Goal: Task Accomplishment & Management: Manage account settings

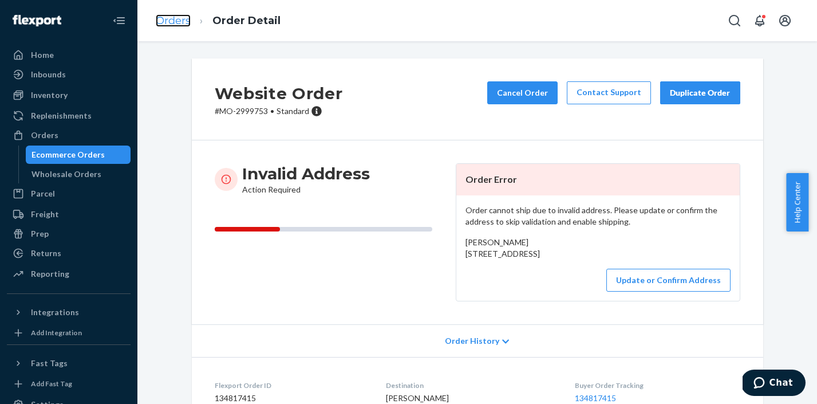
click at [173, 20] on link "Orders" at bounding box center [173, 20] width 35 height 13
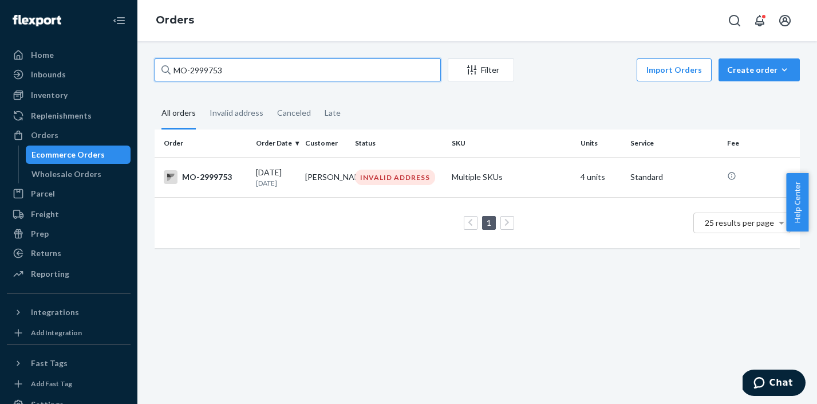
drag, startPoint x: 235, startPoint y: 72, endPoint x: 178, endPoint y: 62, distance: 58.7
click at [178, 62] on input "MO-2999753" at bounding box center [298, 69] width 286 height 23
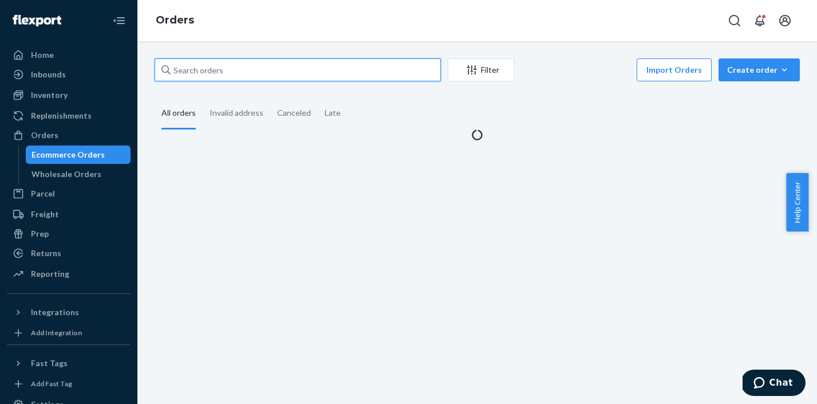
paste input "MO-2999753"
type input "MO-2999753"
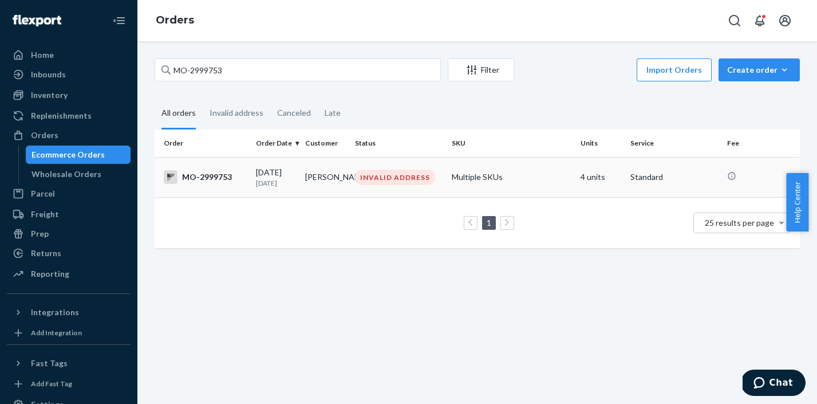
click at [372, 183] on div "INVALID ADDRESS" at bounding box center [395, 177] width 80 height 15
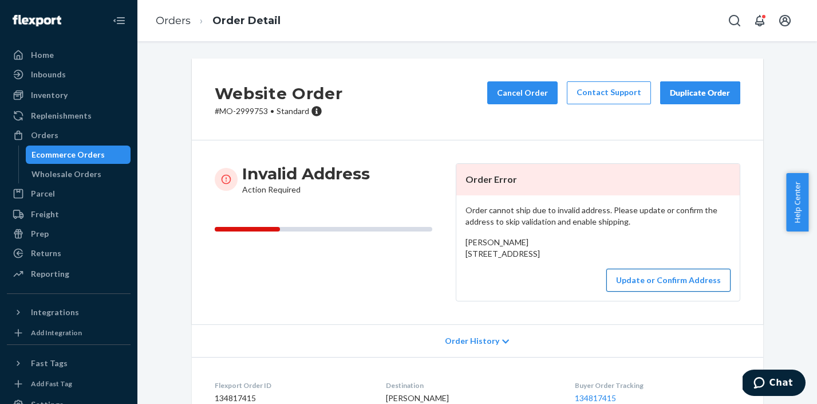
click at [643, 292] on button "Update or Confirm Address" at bounding box center [669, 280] width 124 height 23
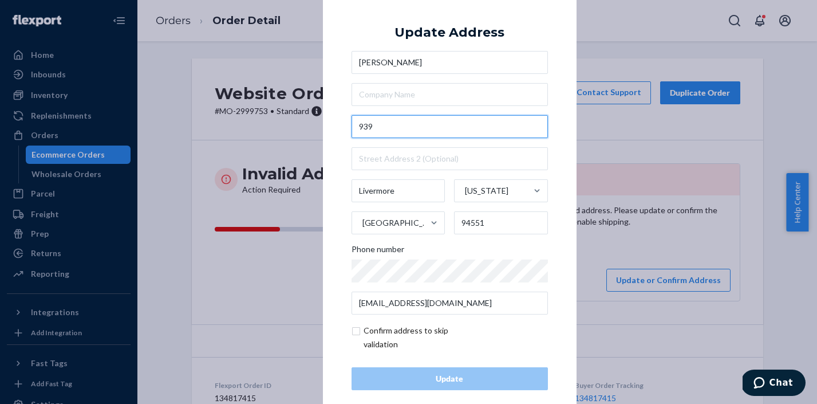
click at [402, 131] on input "939" at bounding box center [450, 126] width 196 height 23
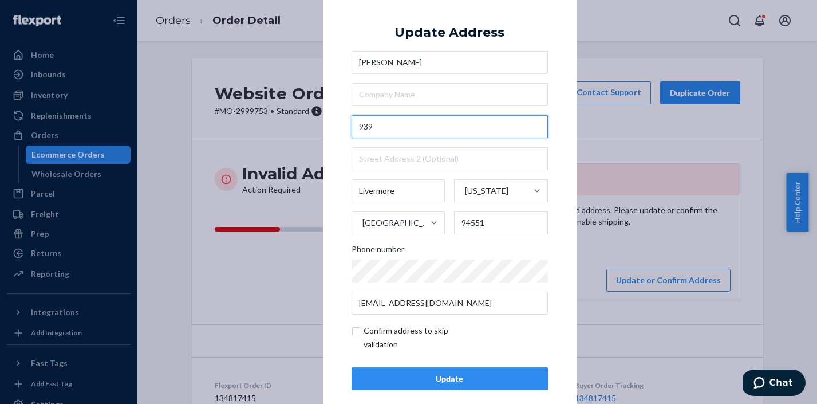
paste input "939 larkspur Dr"
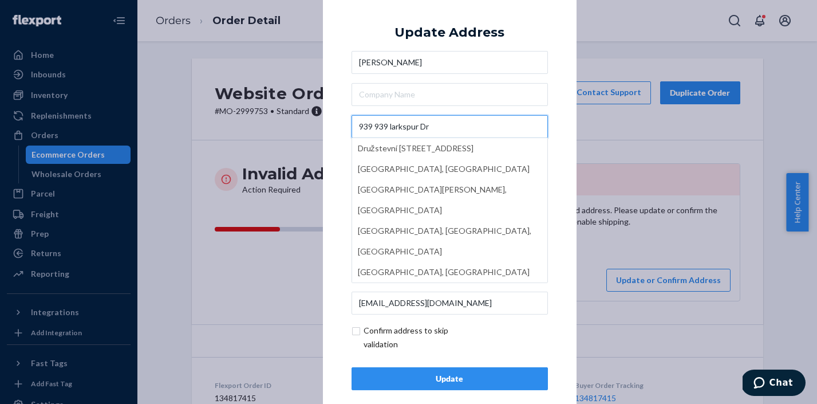
click at [377, 127] on input "939 939 larkspur Dr" at bounding box center [450, 126] width 196 height 23
click at [382, 127] on input "939 939 larkspur Dr" at bounding box center [450, 126] width 196 height 23
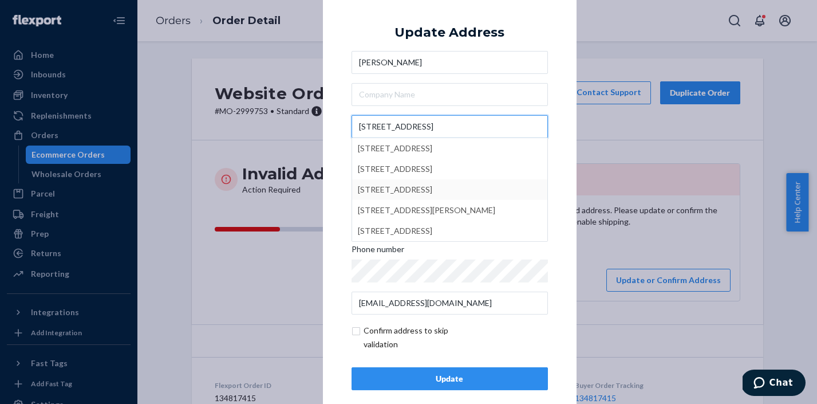
type input "939 Larkspur Dr"
click at [336, 197] on div "× Update Address Margarita Quintero 939 Larkspur Dr 939 Larkspur Dr, Erie, CO, …" at bounding box center [450, 201] width 254 height 433
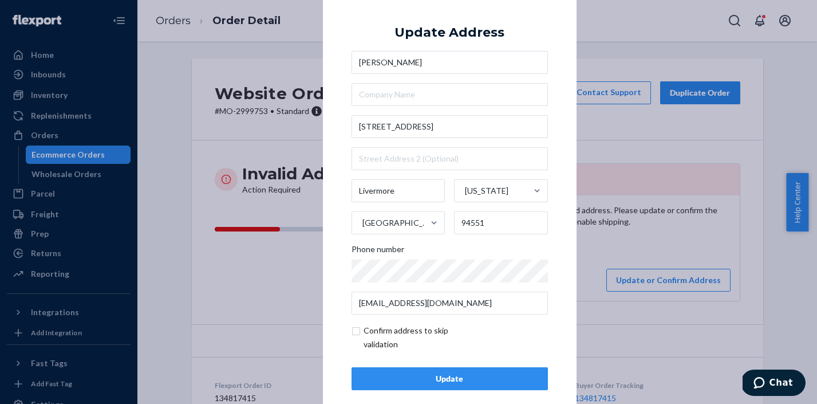
click at [353, 328] on input "checkbox" at bounding box center [418, 337] width 133 height 27
checkbox input "true"
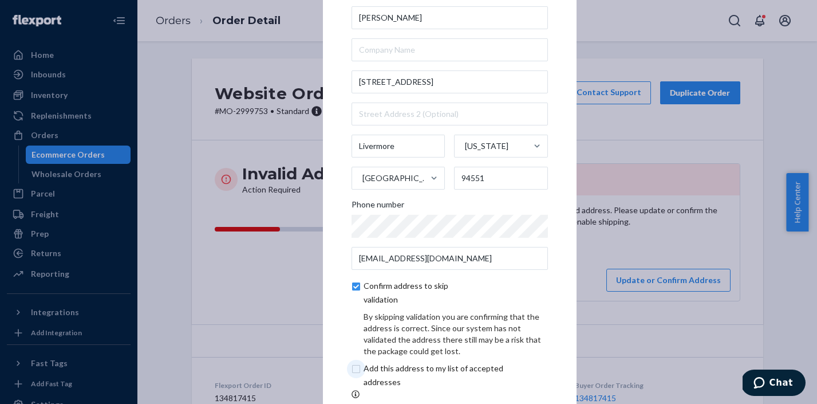
click at [352, 369] on input "checkbox" at bounding box center [447, 374] width 191 height 27
checkbox input "true"
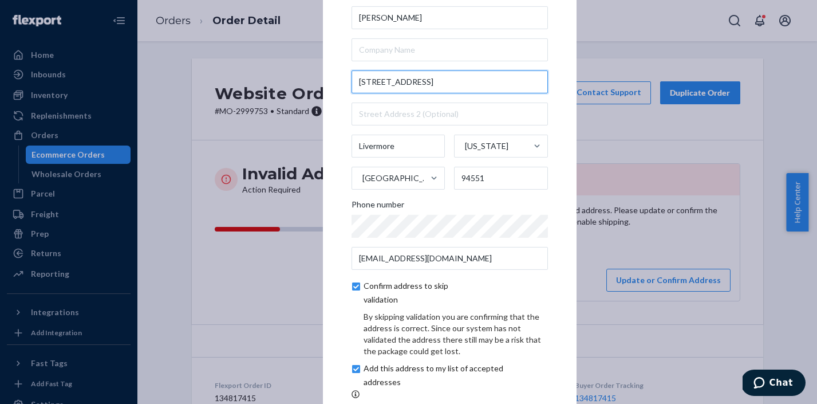
click at [423, 84] on input "939 Larkspur Dr" at bounding box center [450, 81] width 196 height 23
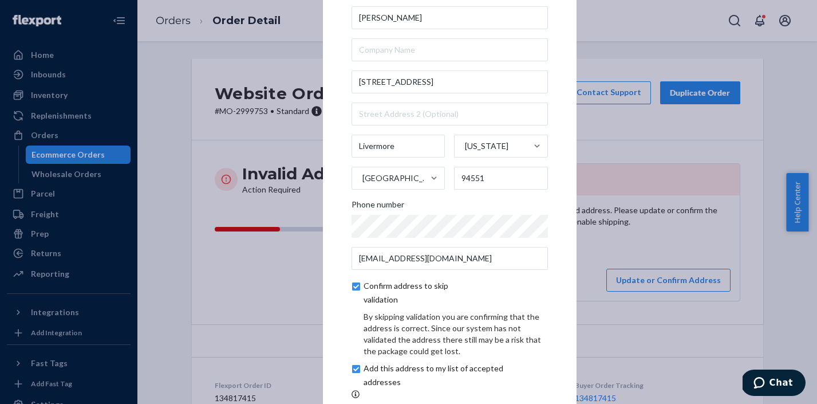
click at [328, 173] on div "× Update Address Margarita Quintero 939 Larkspur Dr Livermore California United…" at bounding box center [450, 201] width 254 height 522
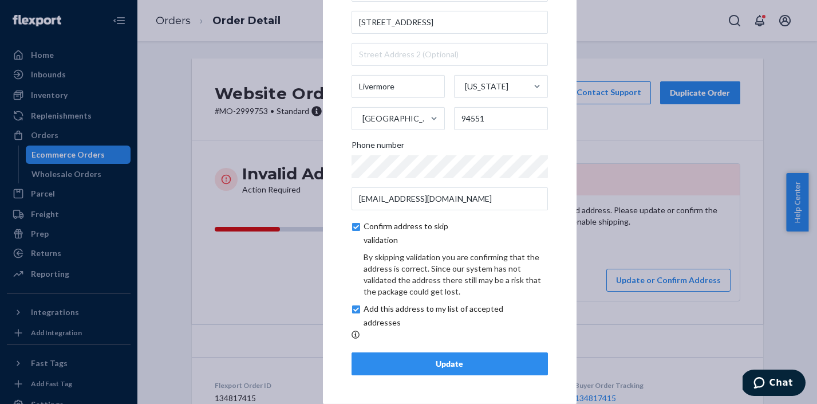
scroll to position [62, 0]
click at [517, 370] on button "Update" at bounding box center [450, 363] width 196 height 23
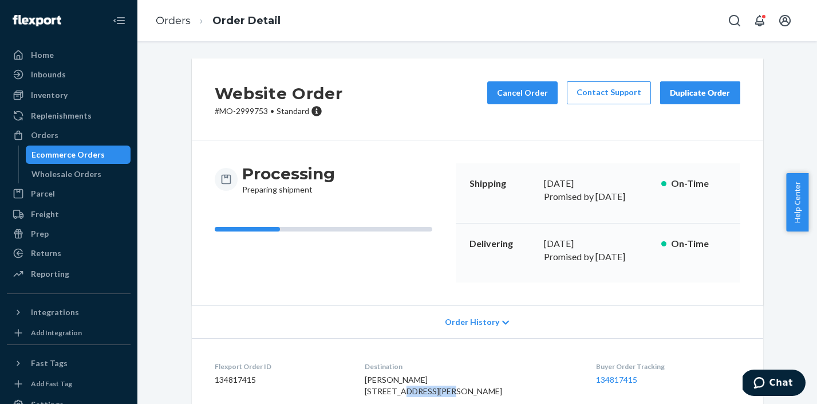
drag, startPoint x: 389, startPoint y: 371, endPoint x: 441, endPoint y: 375, distance: 52.3
click at [441, 375] on div "Margarita Quintero 939 Larkspur Dr Livermore, CA 94551 US View in list of accep…" at bounding box center [471, 392] width 213 height 37
copy span "Larkspur Dr"
drag, startPoint x: 264, startPoint y: 109, endPoint x: 217, endPoint y: 106, distance: 47.1
click at [217, 106] on p "# MO-2999753 • Standard" at bounding box center [279, 110] width 128 height 11
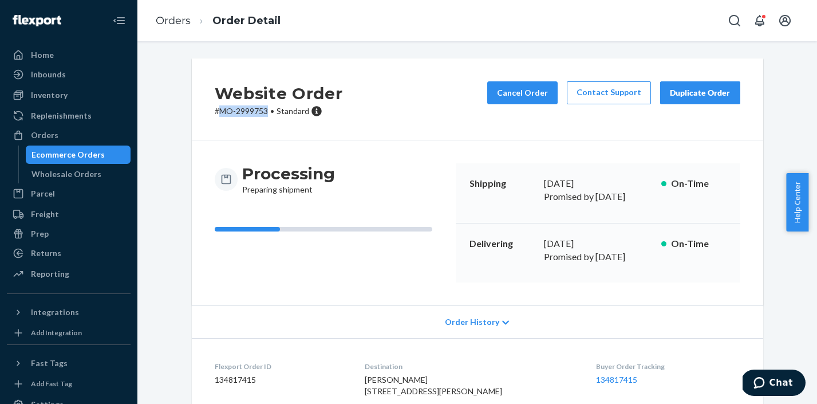
copy p "MO-2999753"
click at [180, 18] on link "Orders" at bounding box center [173, 20] width 35 height 13
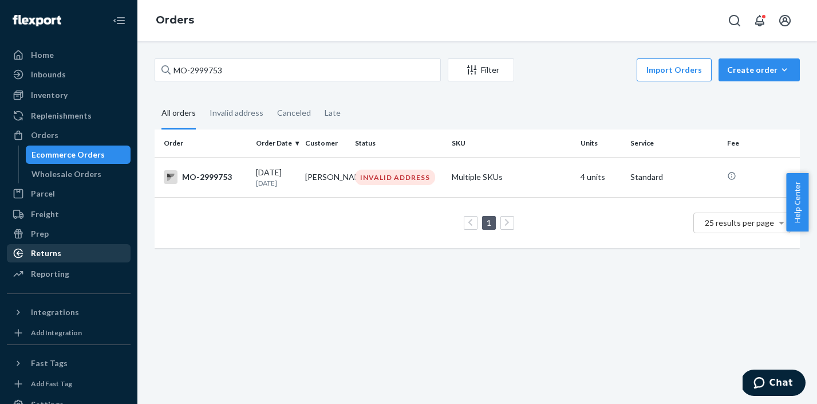
click at [45, 251] on div "Returns" at bounding box center [46, 252] width 30 height 11
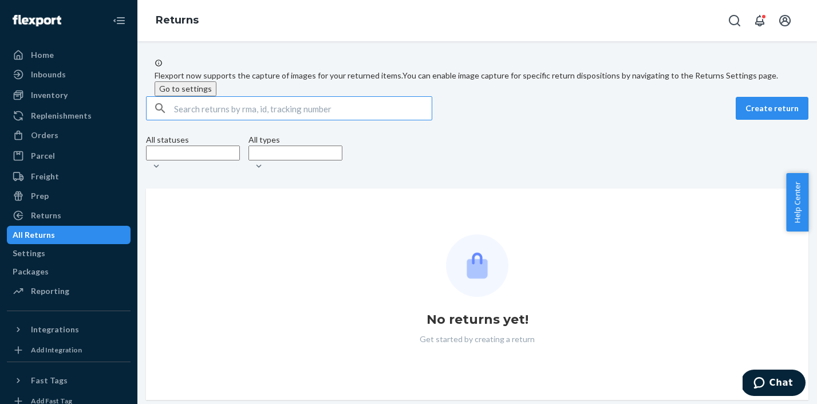
click at [227, 120] on input "text" at bounding box center [303, 108] width 258 height 23
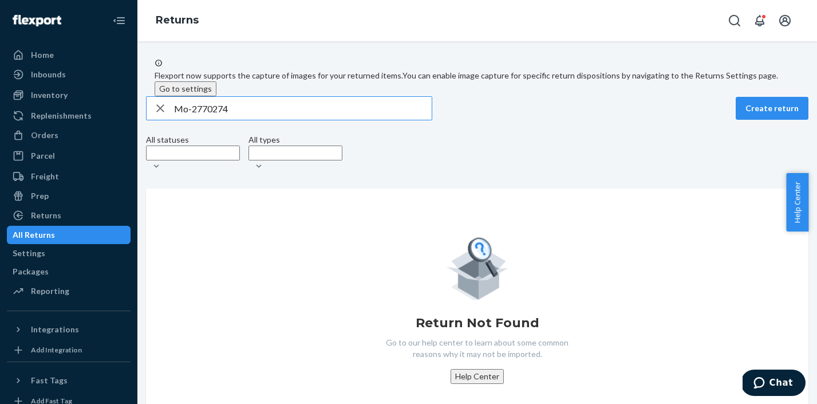
click at [201, 120] on input "Mo-2770274" at bounding box center [303, 108] width 258 height 23
type input "MO-2770274"
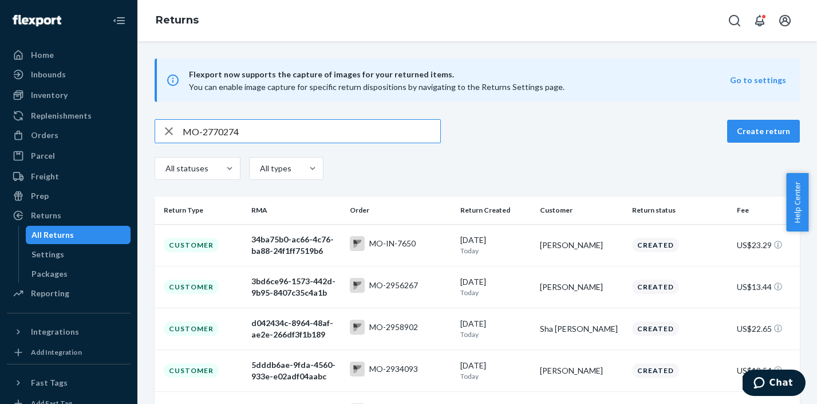
type input "MO-2770274"
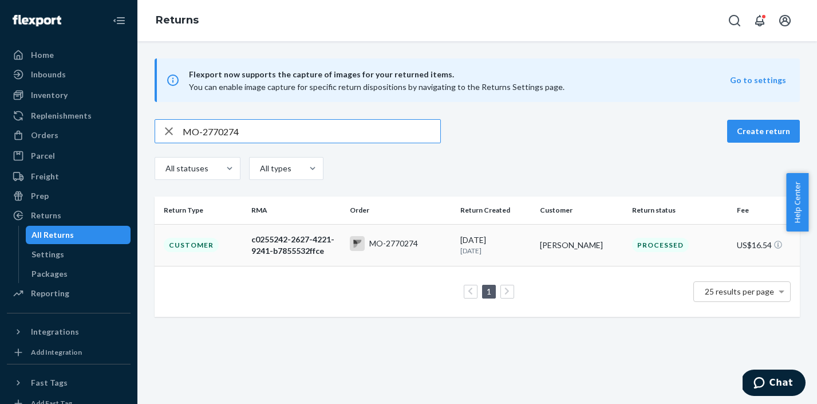
click at [394, 243] on div "MO-2770274" at bounding box center [393, 243] width 49 height 11
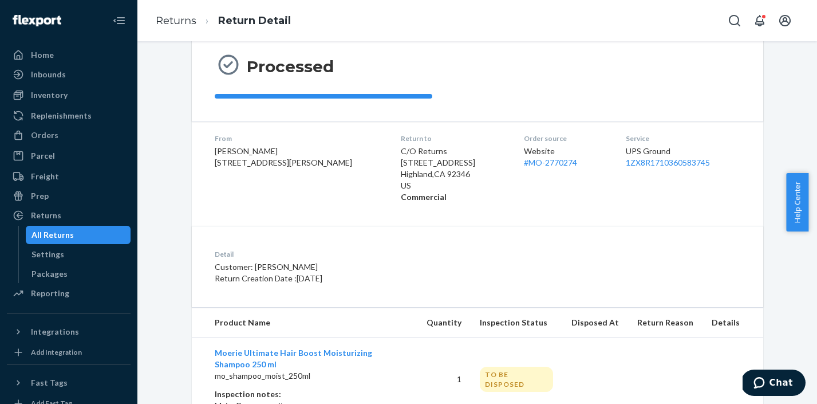
scroll to position [286, 0]
